Goal: Feedback & Contribution: Submit feedback/report problem

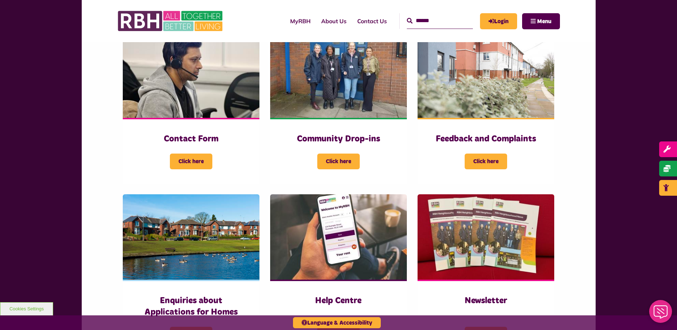
scroll to position [170, 0]
drag, startPoint x: 60, startPoint y: 56, endPoint x: 61, endPoint y: 48, distance: 8.2
click at [60, 56] on div "Contact Form Click here Community Drop-ins Click here Click here" at bounding box center [338, 243] width 677 height 479
